Goal: Task Accomplishment & Management: Manage account settings

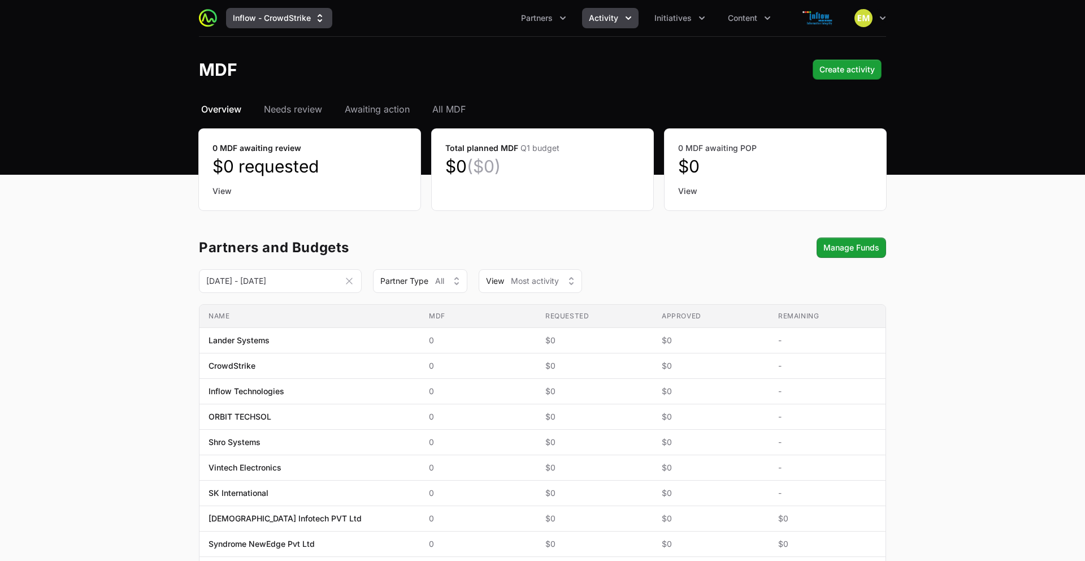
click at [266, 22] on button "Inflow - CrowdStrike" at bounding box center [279, 18] width 106 height 20
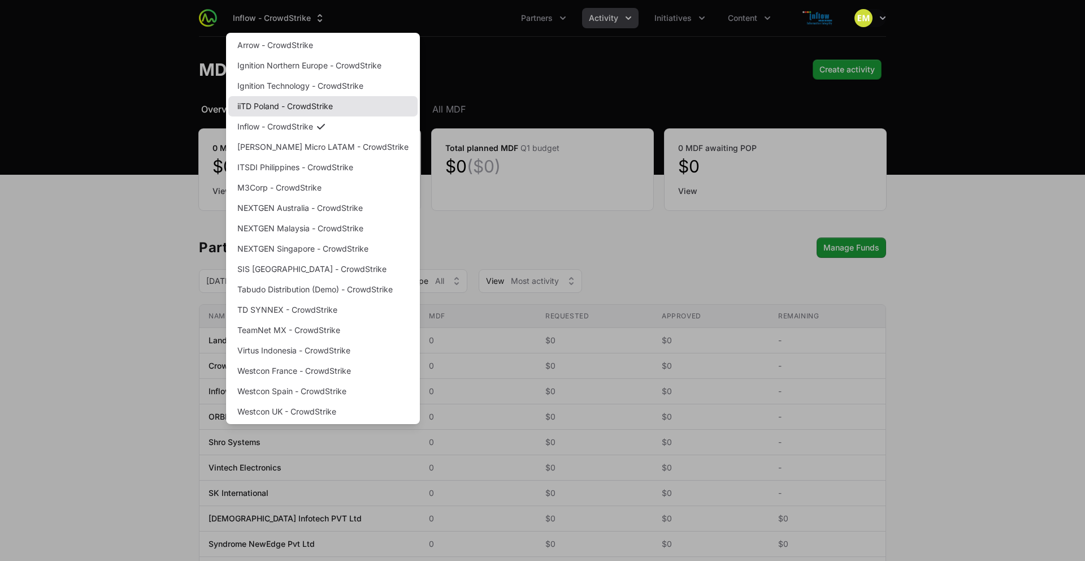
click at [286, 107] on link "iiTD Poland - CrowdStrike" at bounding box center [322, 106] width 189 height 20
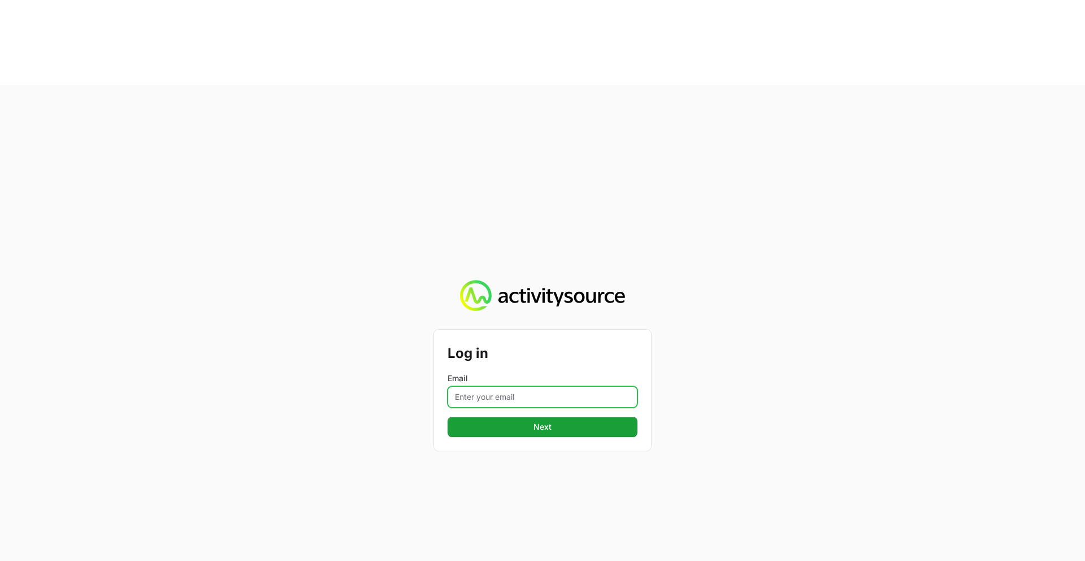
click at [529, 386] on input "Email" at bounding box center [543, 396] width 190 height 21
type input "[PERSON_NAME][EMAIL_ADDRESS][PERSON_NAME][DOMAIN_NAME]"
click at [448, 417] on button "Next" at bounding box center [543, 427] width 190 height 20
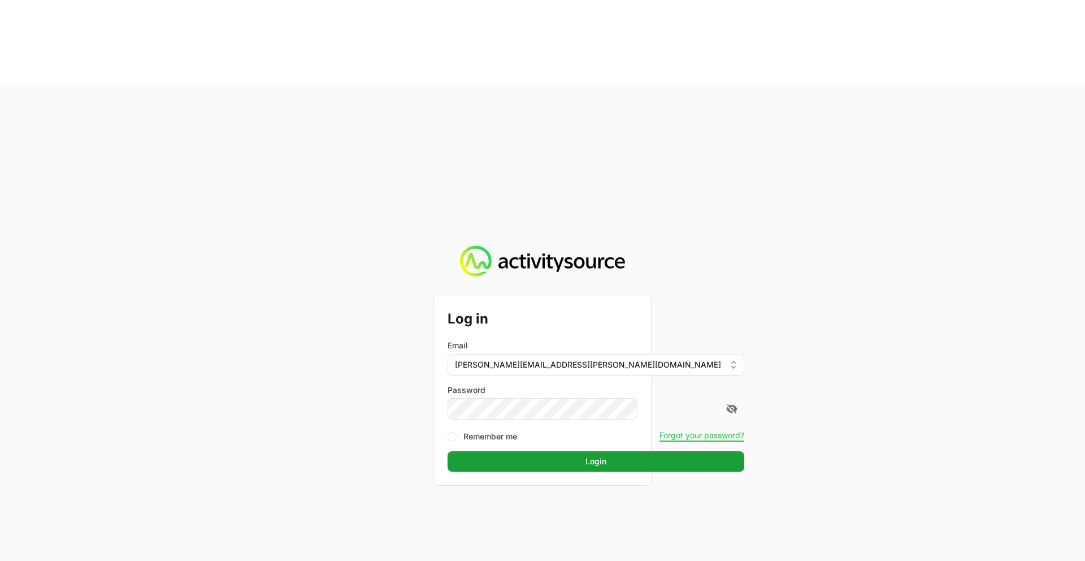
click at [448, 451] on button "Login" at bounding box center [596, 461] width 297 height 20
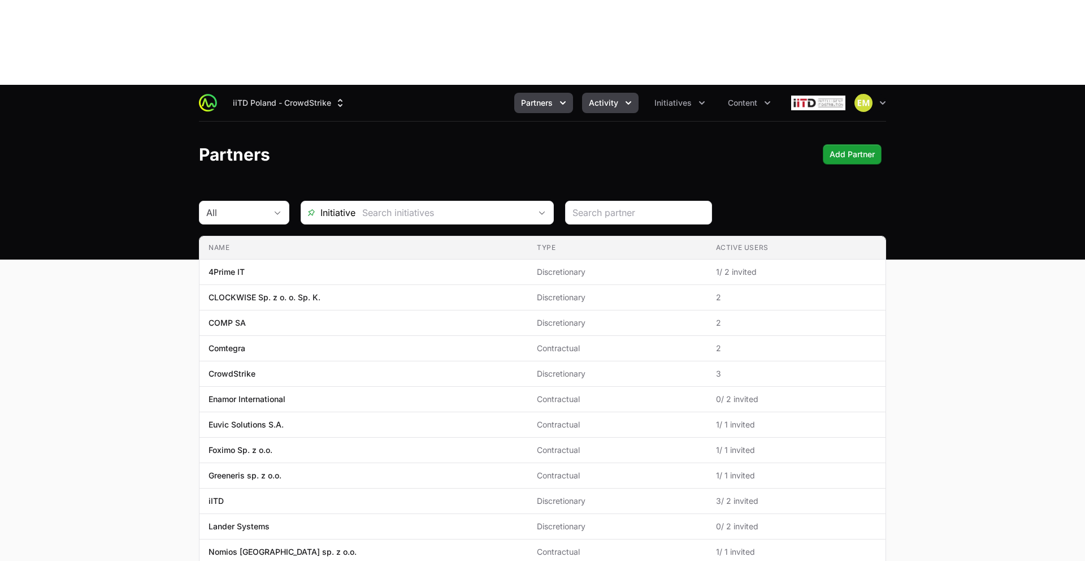
click at [610, 97] on span "Activity" at bounding box center [603, 102] width 29 height 11
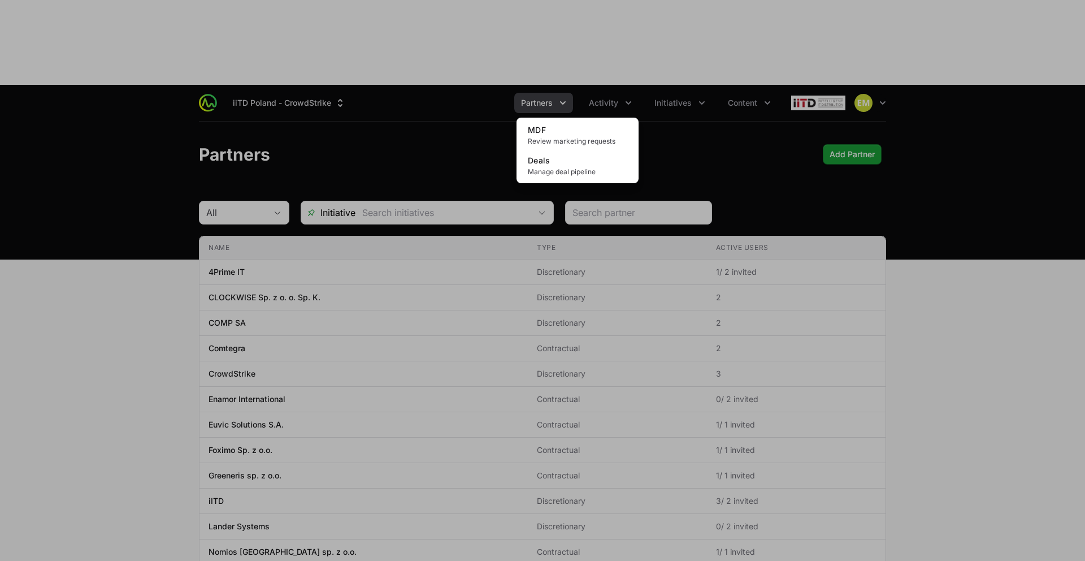
click at [541, 21] on div "Activity menu" at bounding box center [542, 280] width 1085 height 561
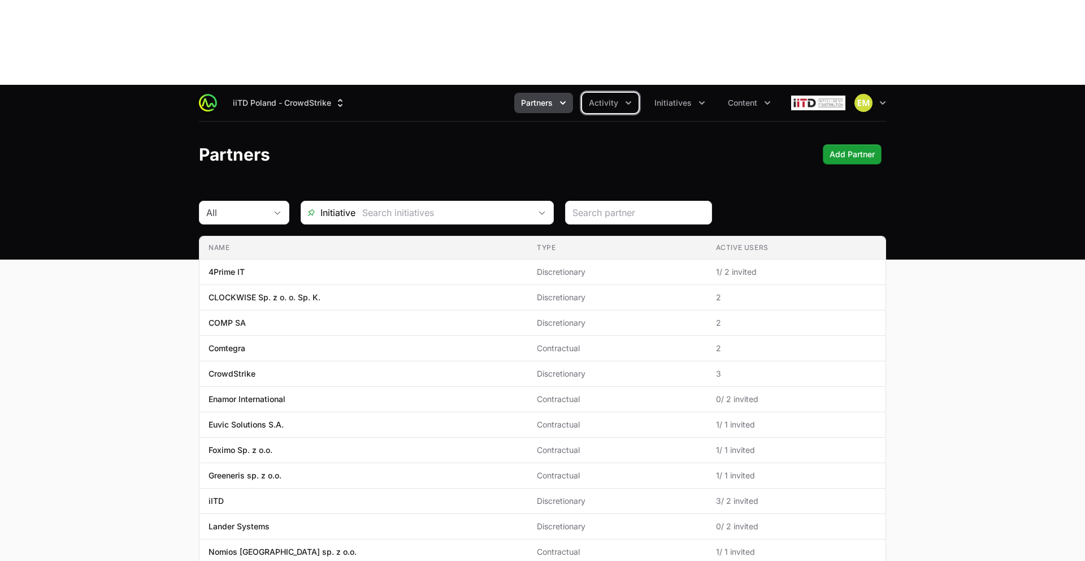
click at [540, 97] on span "Partners" at bounding box center [537, 102] width 32 height 11
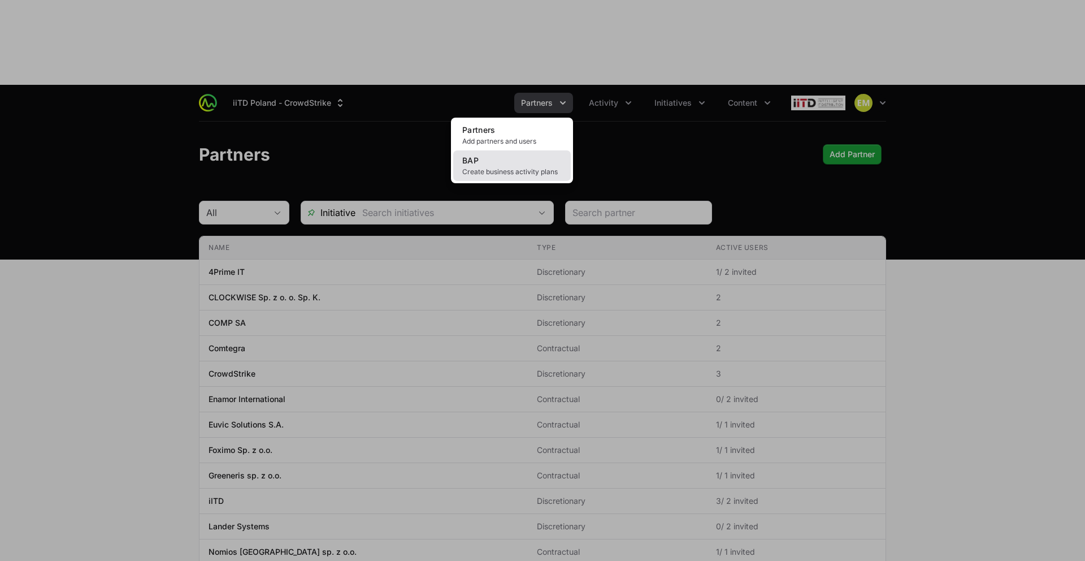
click at [520, 167] on span "Create business activity plans" at bounding box center [511, 171] width 99 height 9
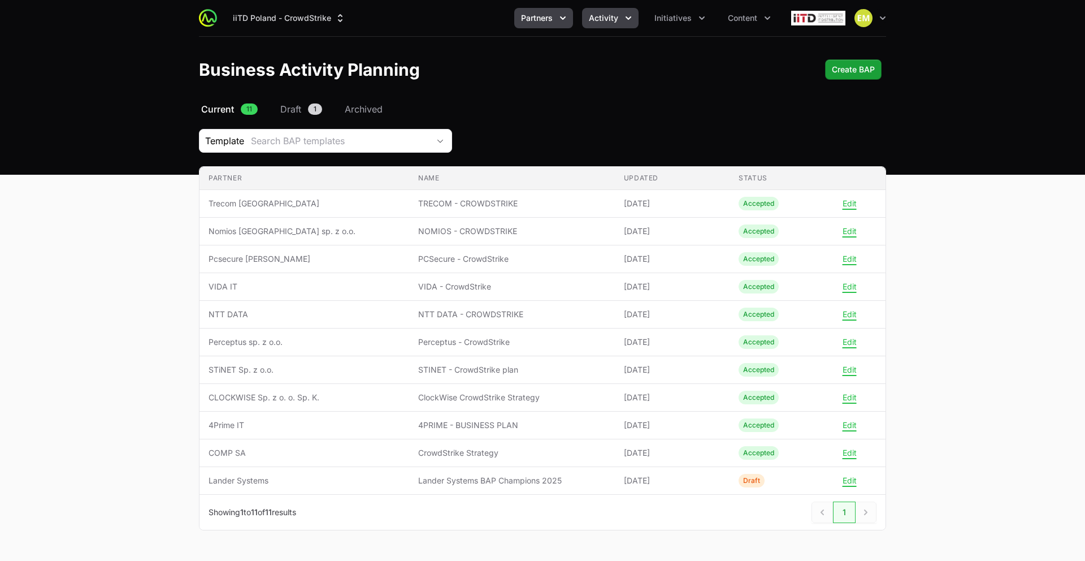
click at [607, 23] on span "Activity" at bounding box center [603, 17] width 29 height 11
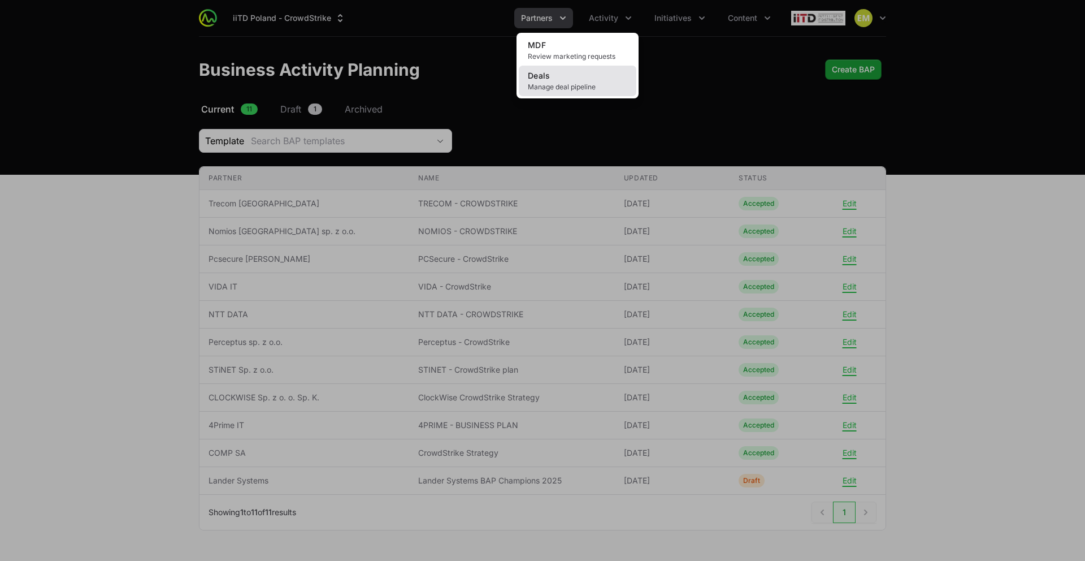
click at [578, 83] on span "Manage deal pipeline" at bounding box center [577, 87] width 99 height 9
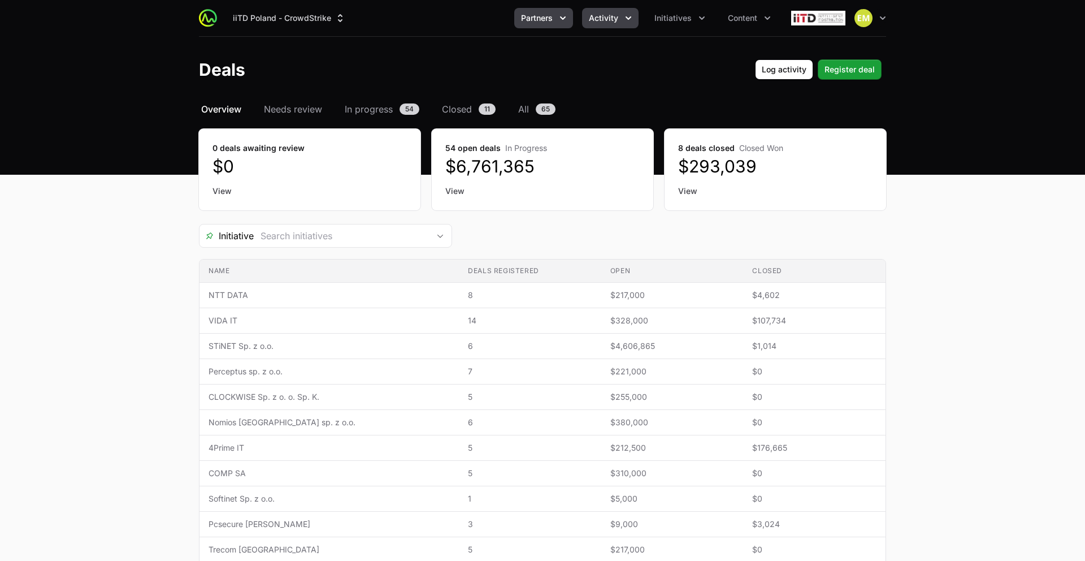
click at [561, 20] on icon "Partners menu" at bounding box center [562, 17] width 11 height 11
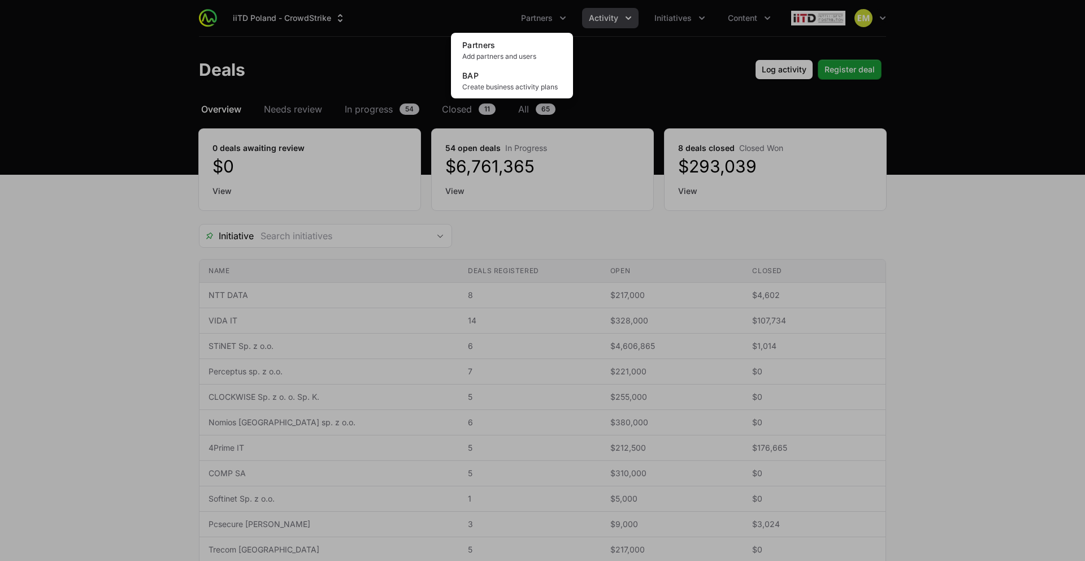
click at [669, 72] on div "Partners menu" at bounding box center [542, 280] width 1085 height 561
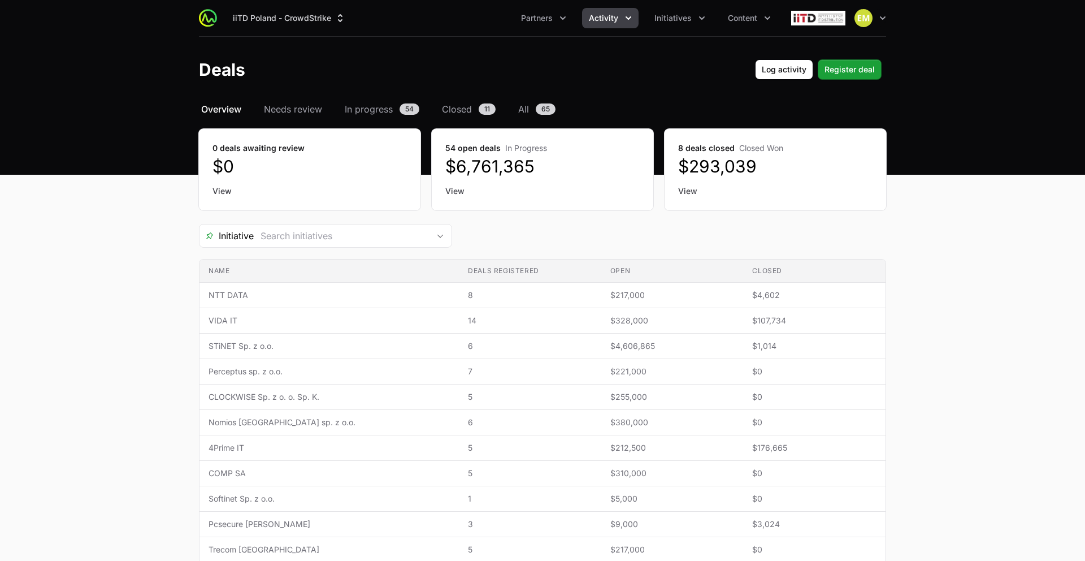
scroll to position [1, 0]
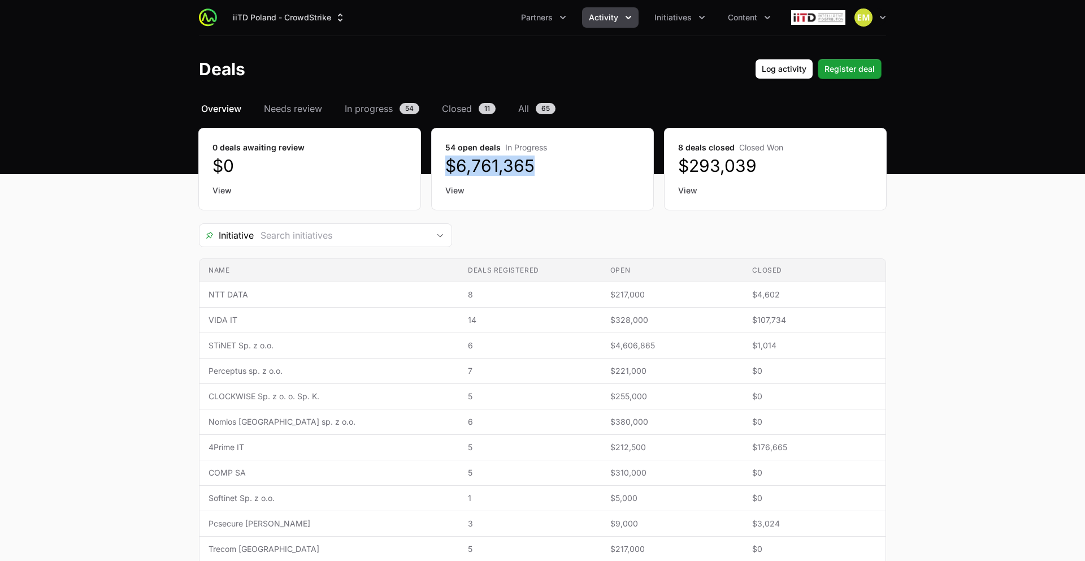
drag, startPoint x: 534, startPoint y: 167, endPoint x: 465, endPoint y: 173, distance: 68.7
click at [433, 166] on div "54 open deals In Progress $6,761,365 View" at bounding box center [543, 168] width 222 height 81
click at [599, 18] on span "Activity" at bounding box center [603, 17] width 29 height 11
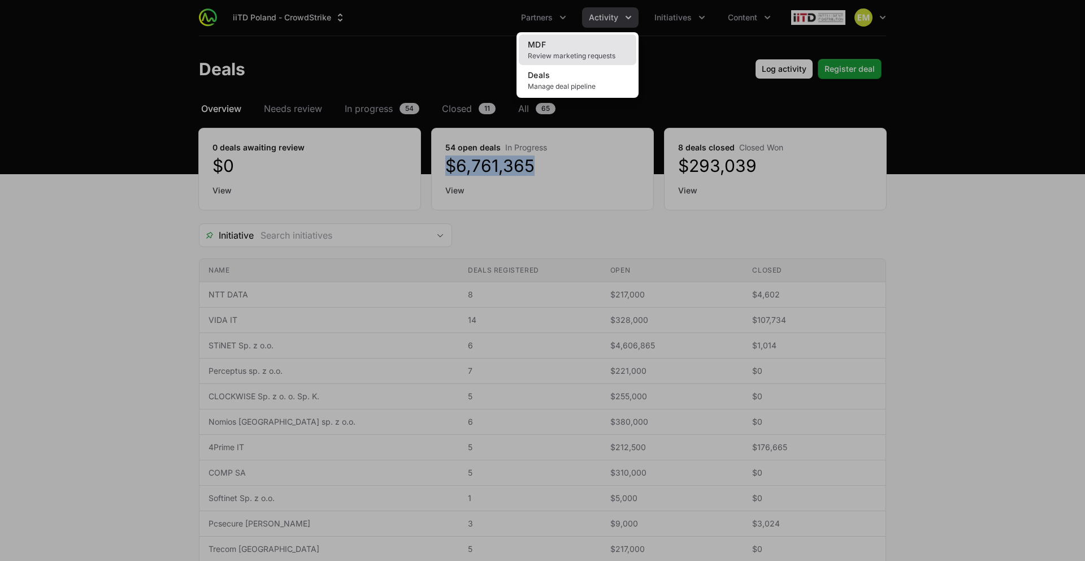
click at [581, 42] on link "MDF Review marketing requests" at bounding box center [578, 49] width 118 height 31
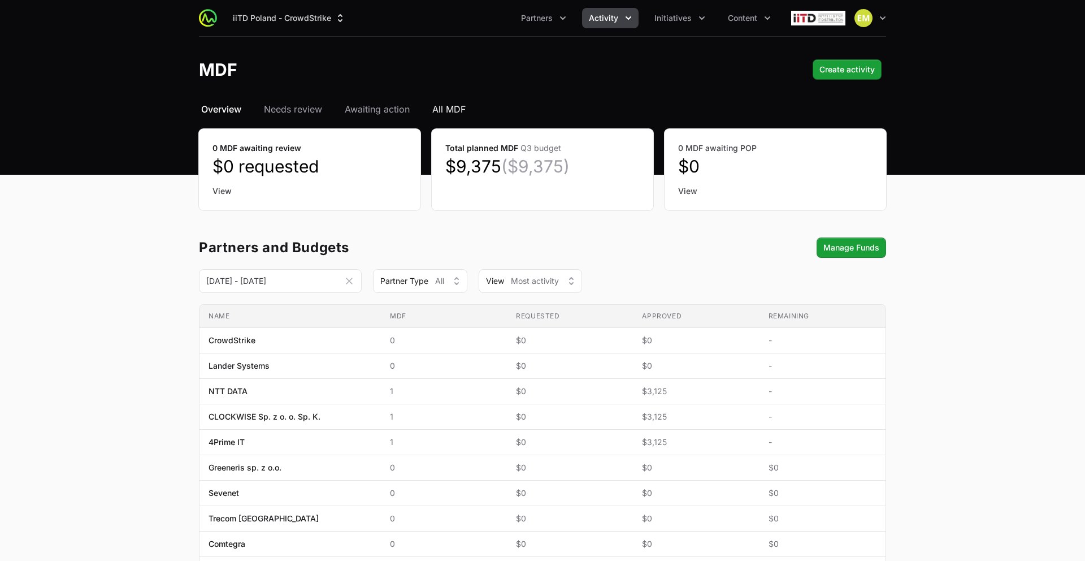
click at [462, 105] on span "All MDF" at bounding box center [448, 109] width 33 height 14
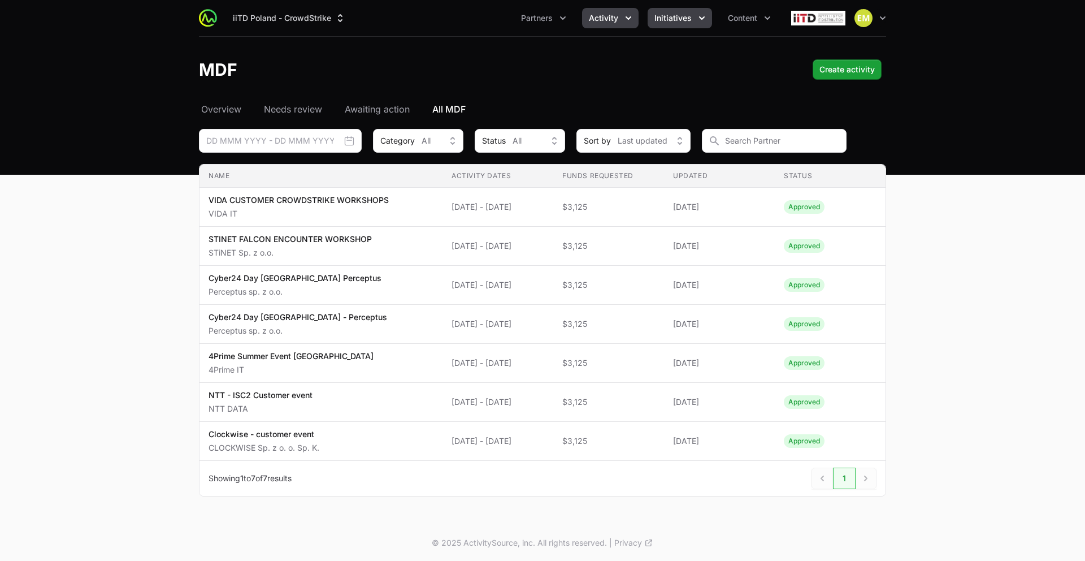
click at [663, 23] on span "Initiatives" at bounding box center [673, 17] width 37 height 11
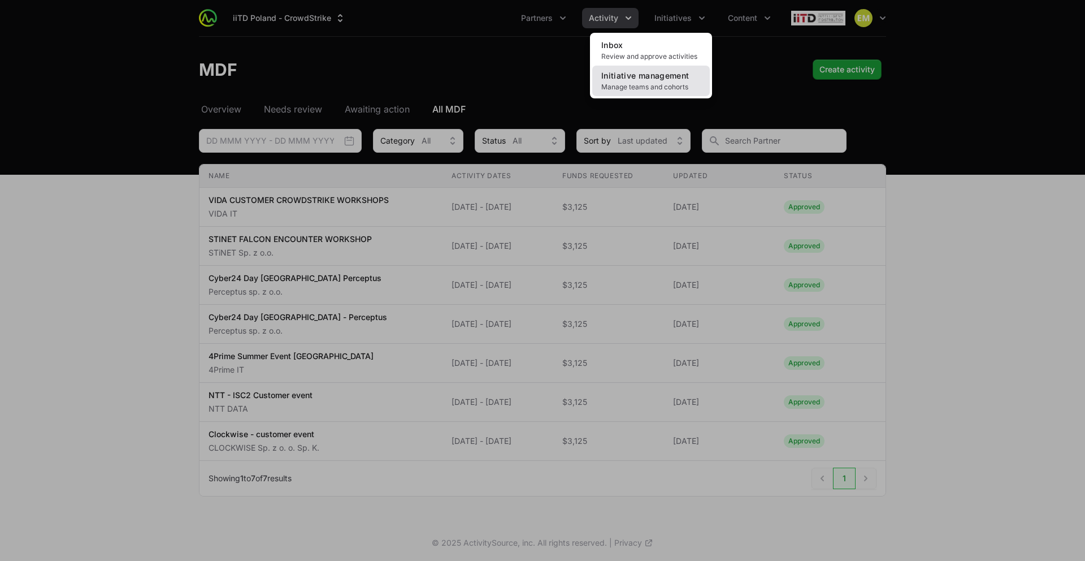
click at [629, 70] on link "Initiative management Manage teams and cohorts" at bounding box center [651, 81] width 118 height 31
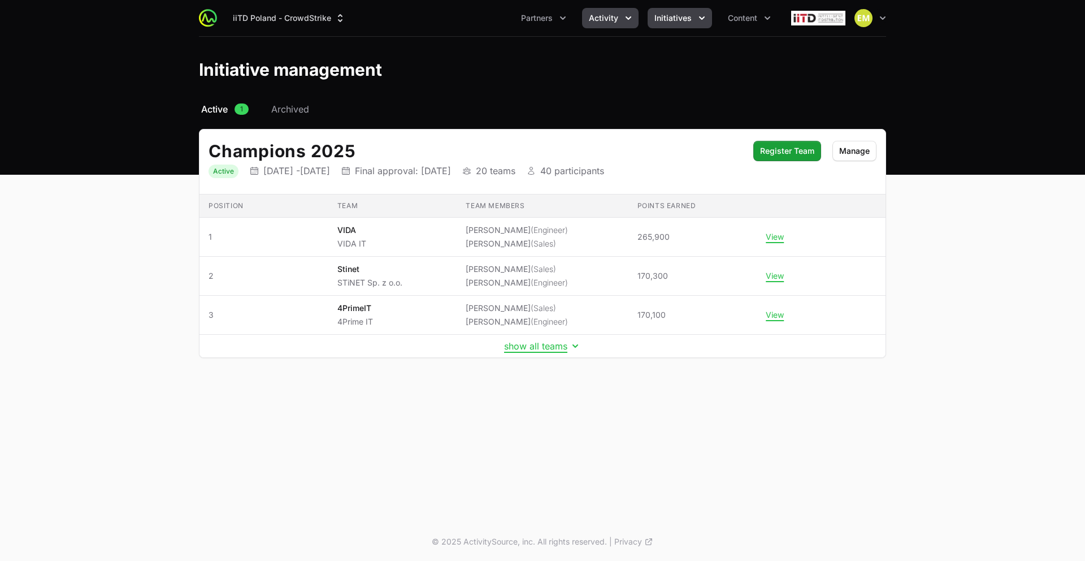
click at [614, 19] on span "Activity" at bounding box center [603, 17] width 29 height 11
click at [592, 20] on span "Activity" at bounding box center [603, 17] width 29 height 11
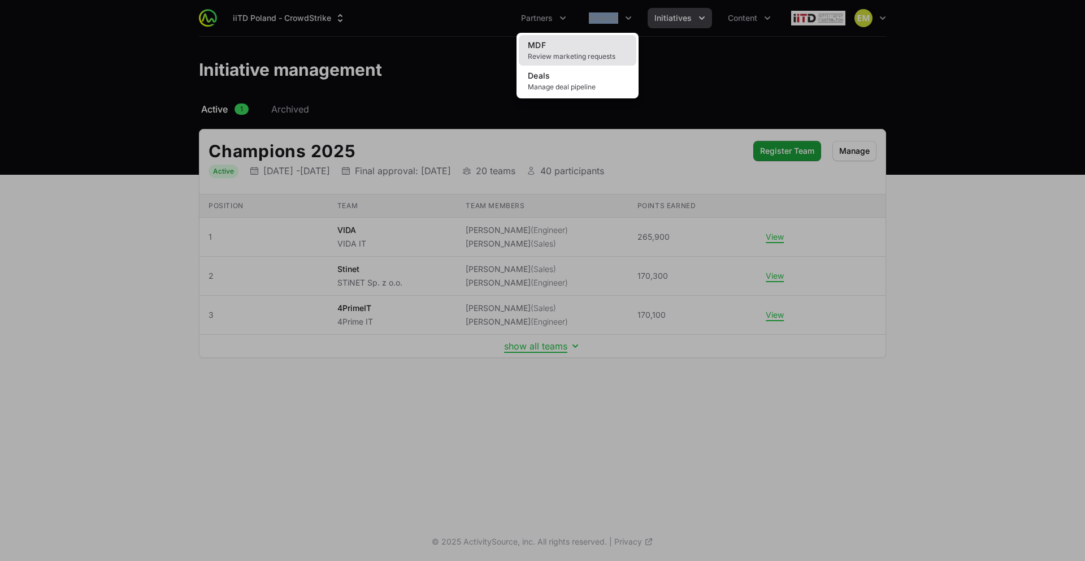
click at [579, 48] on link "MDF Review marketing requests" at bounding box center [578, 50] width 118 height 31
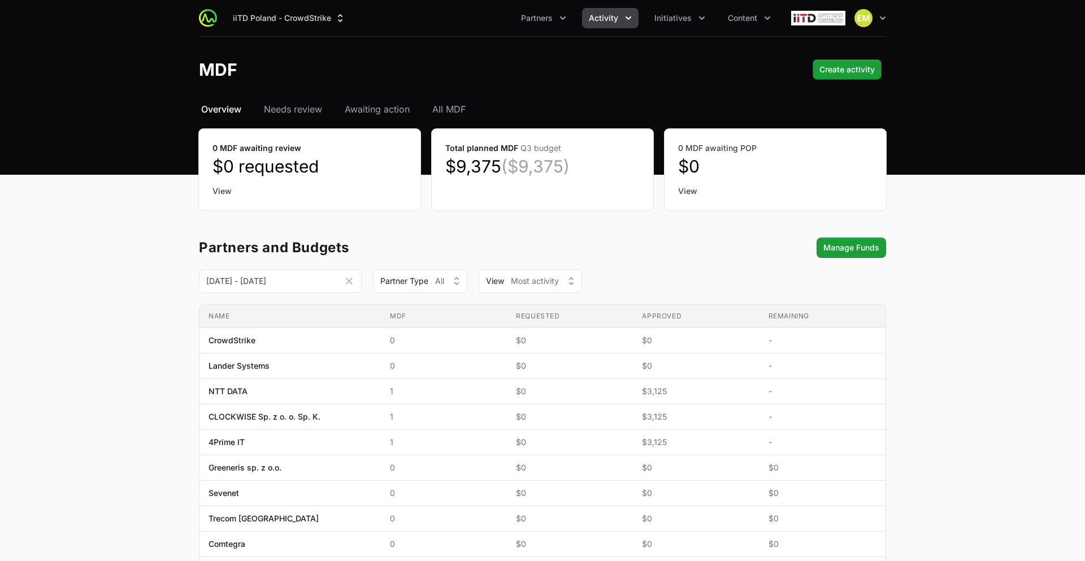
drag, startPoint x: 449, startPoint y: 106, endPoint x: 453, endPoint y: 128, distance: 21.8
click at [449, 107] on span "All MDF" at bounding box center [448, 109] width 33 height 14
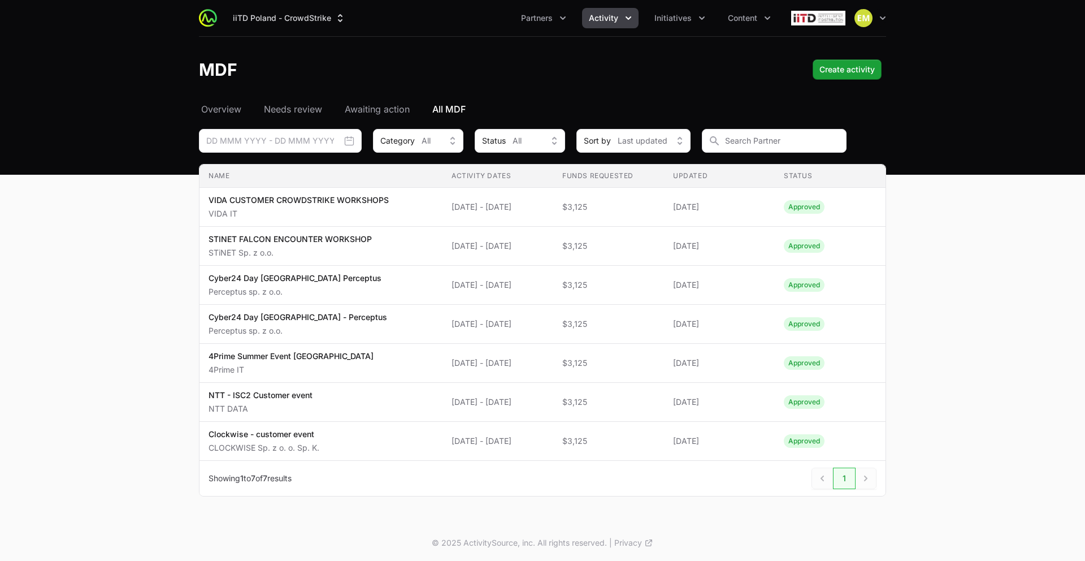
scroll to position [1, 0]
